Goal: Navigation & Orientation: Find specific page/section

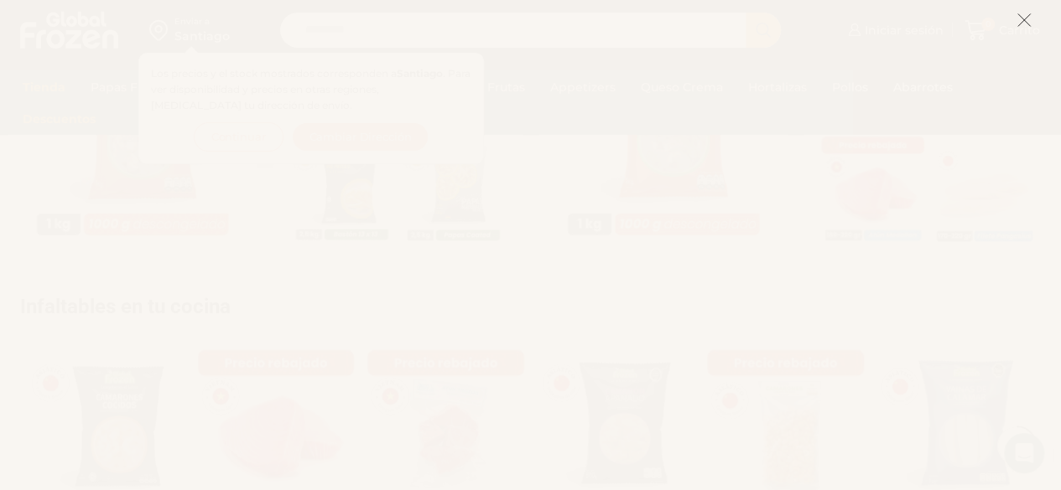
scroll to position [882, 0]
click at [1019, 21] on icon at bounding box center [1023, 20] width 15 height 15
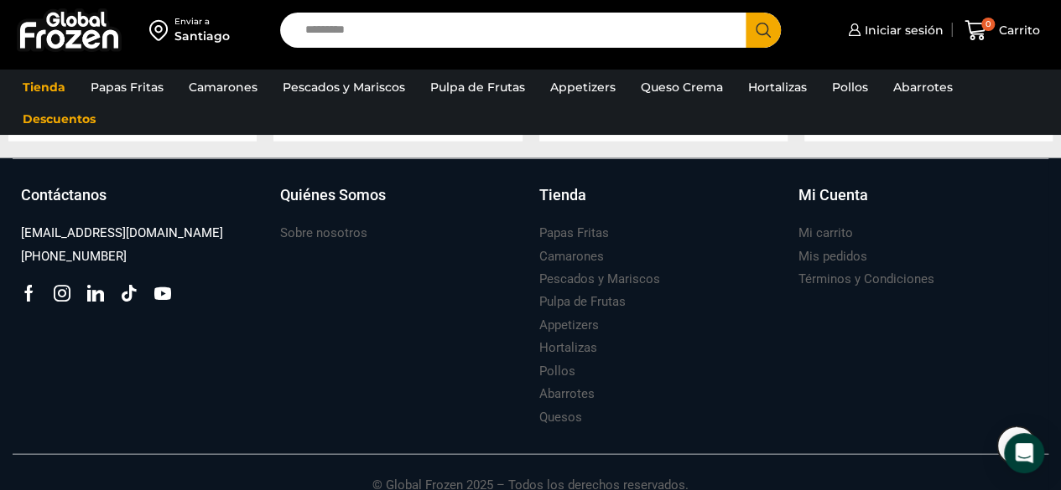
scroll to position [1868, 0]
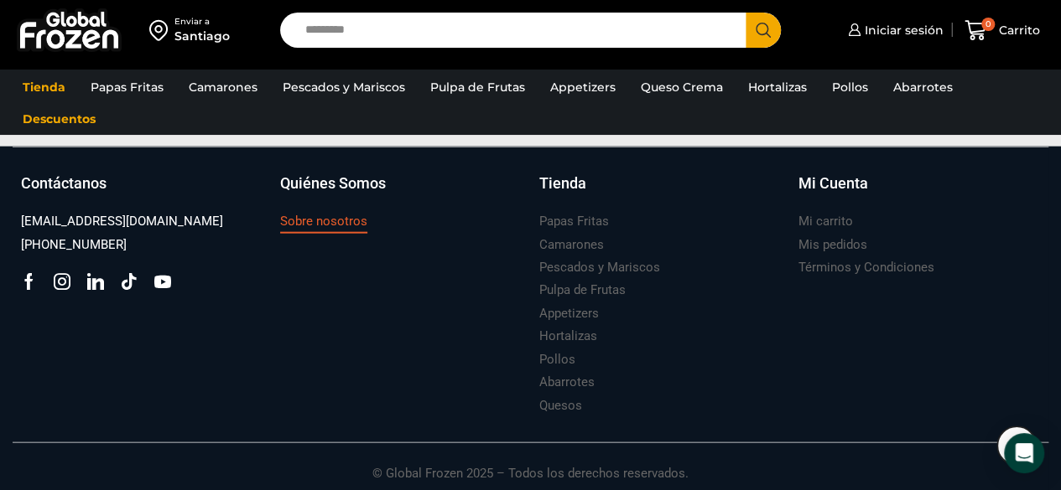
click at [316, 225] on h3 "Sobre nosotros" at bounding box center [323, 222] width 87 height 18
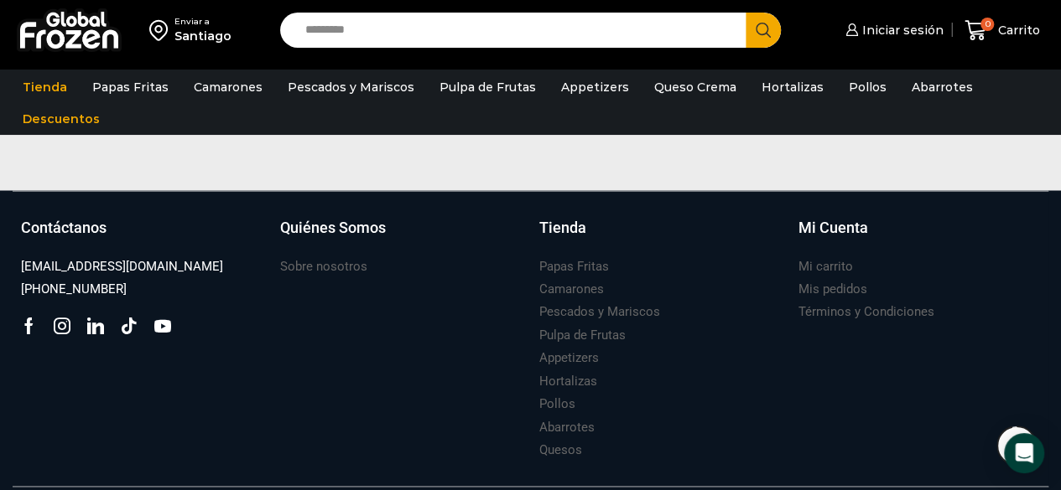
scroll to position [1392, 0]
